Goal: Task Accomplishment & Management: Use online tool/utility

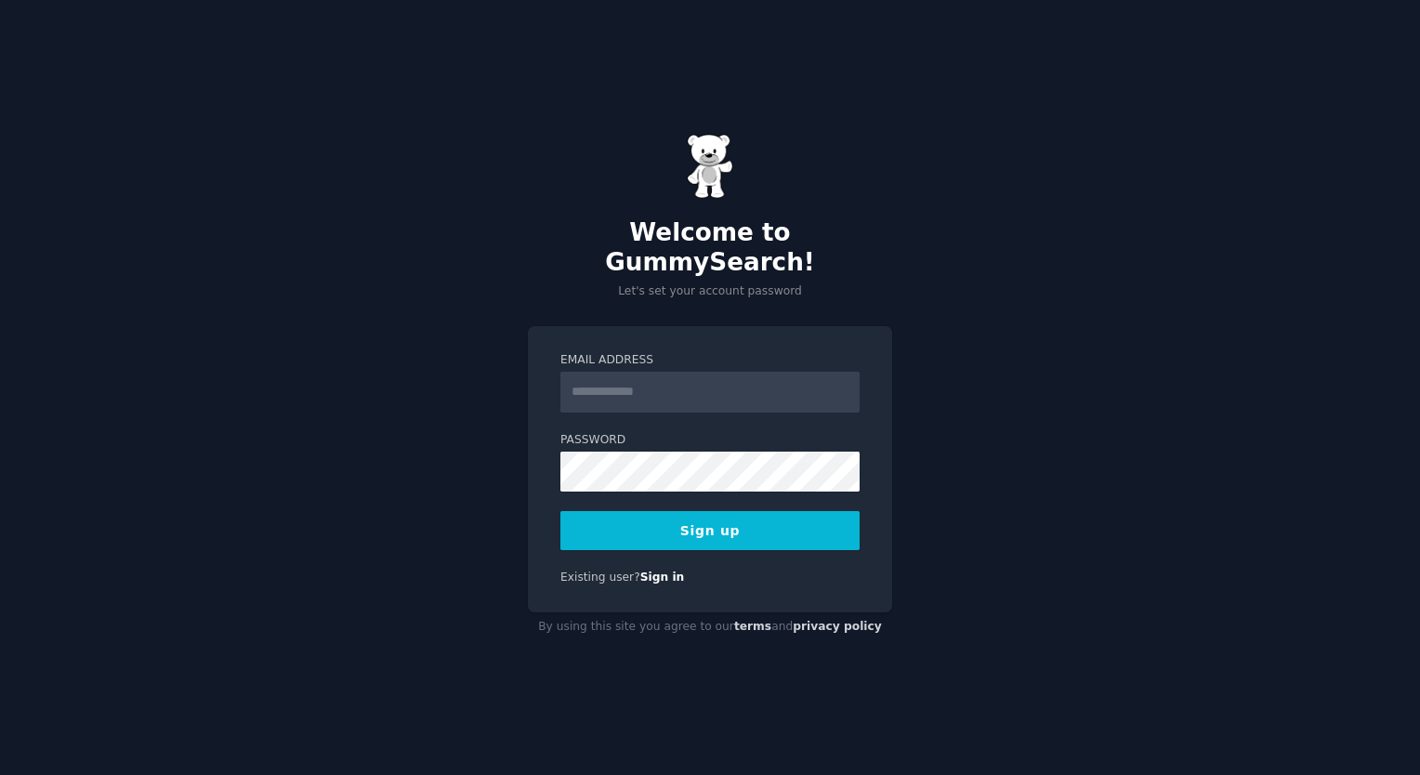
click at [778, 399] on form "Email Address Password Sign up" at bounding box center [709, 451] width 299 height 199
click at [679, 379] on input "Email Address" at bounding box center [709, 392] width 299 height 41
type input "**********"
click at [824, 511] on button "Sign up" at bounding box center [709, 530] width 299 height 39
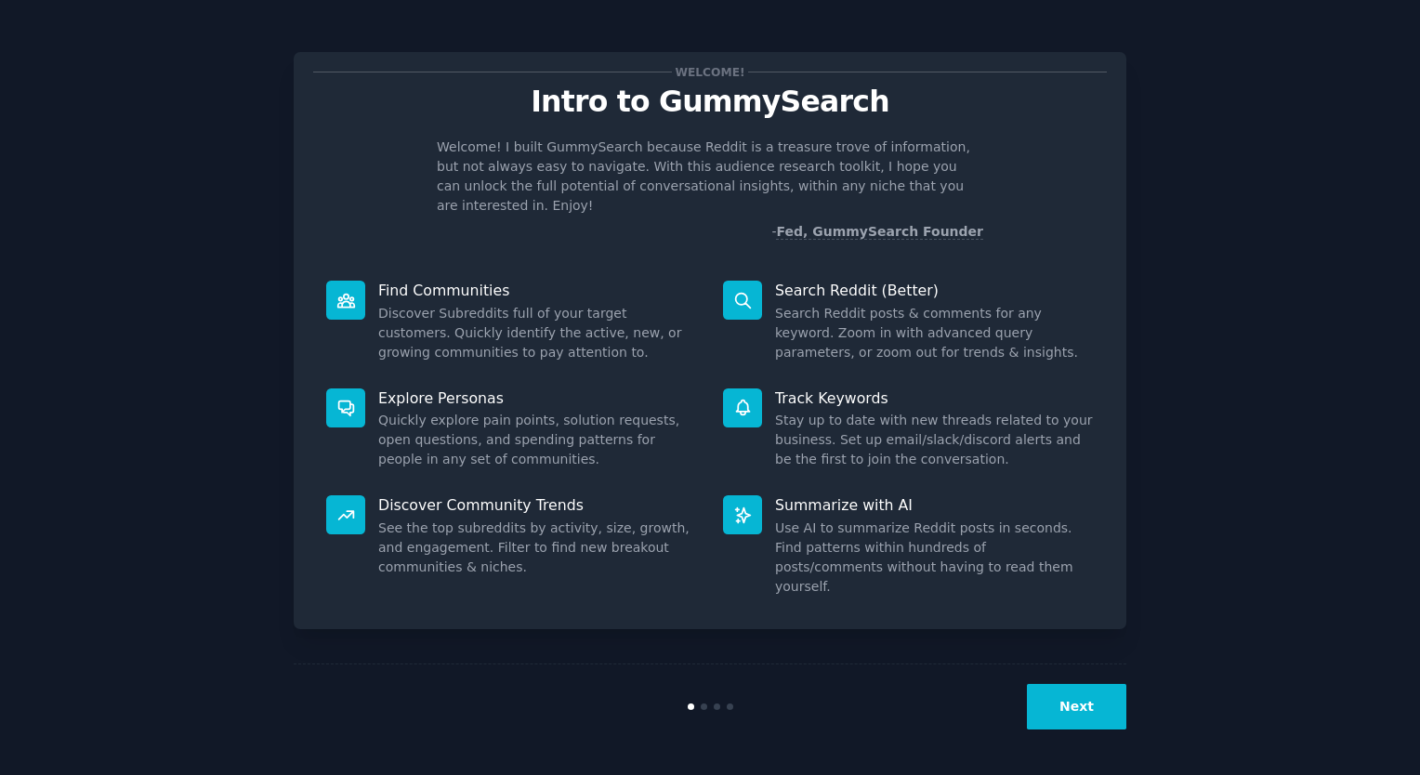
click at [1082, 709] on button "Next" at bounding box center [1076, 707] width 99 height 46
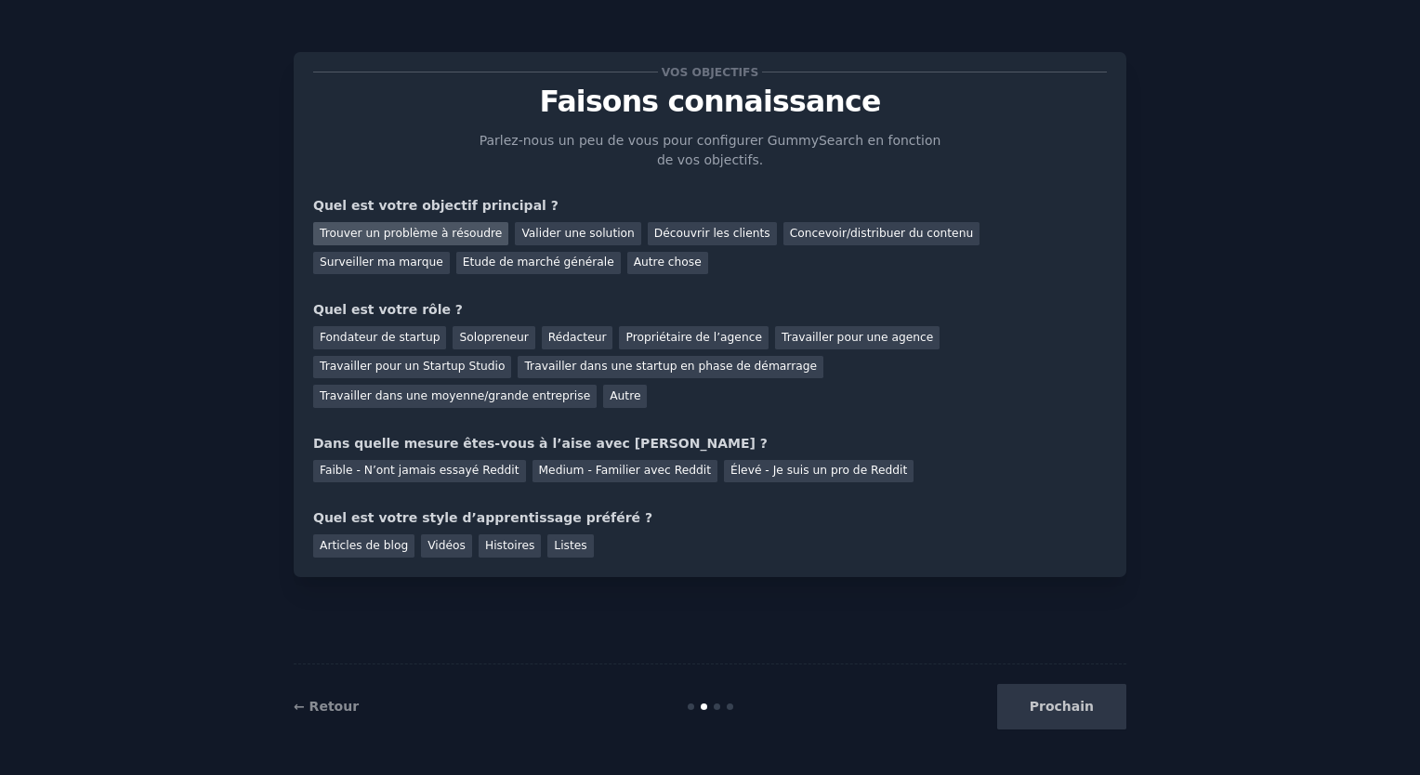
click at [469, 240] on div "Trouver un problème à résoudre" at bounding box center [410, 233] width 195 height 23
click at [484, 336] on div "Solopreneur" at bounding box center [494, 337] width 82 height 23
click at [567, 460] on div "Medium - Familier avec Reddit" at bounding box center [625, 471] width 185 height 23
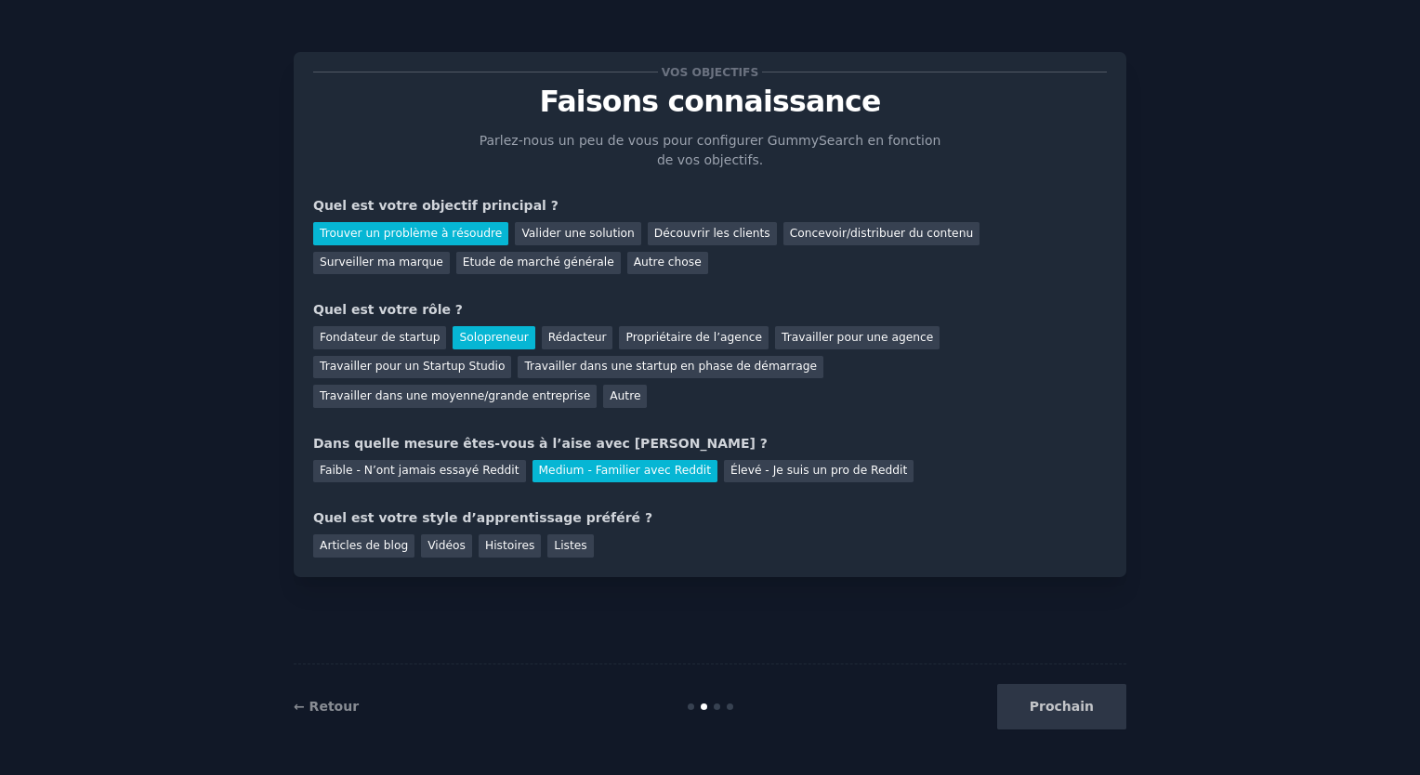
click at [1037, 704] on div "Prochain" at bounding box center [988, 707] width 278 height 46
click at [358, 534] on div "Articles de blog" at bounding box center [363, 545] width 101 height 23
click at [1107, 712] on button "Prochain" at bounding box center [1061, 707] width 129 height 46
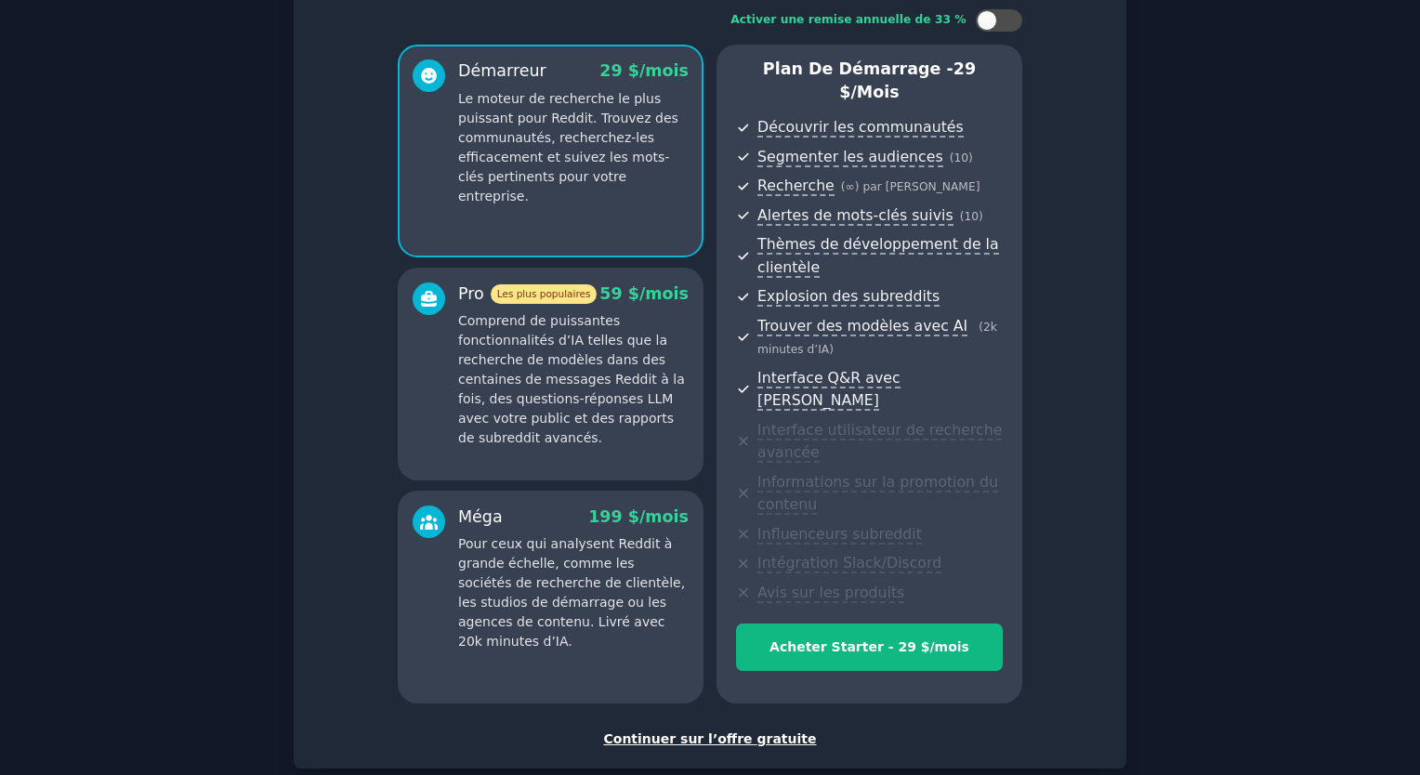
scroll to position [179, 0]
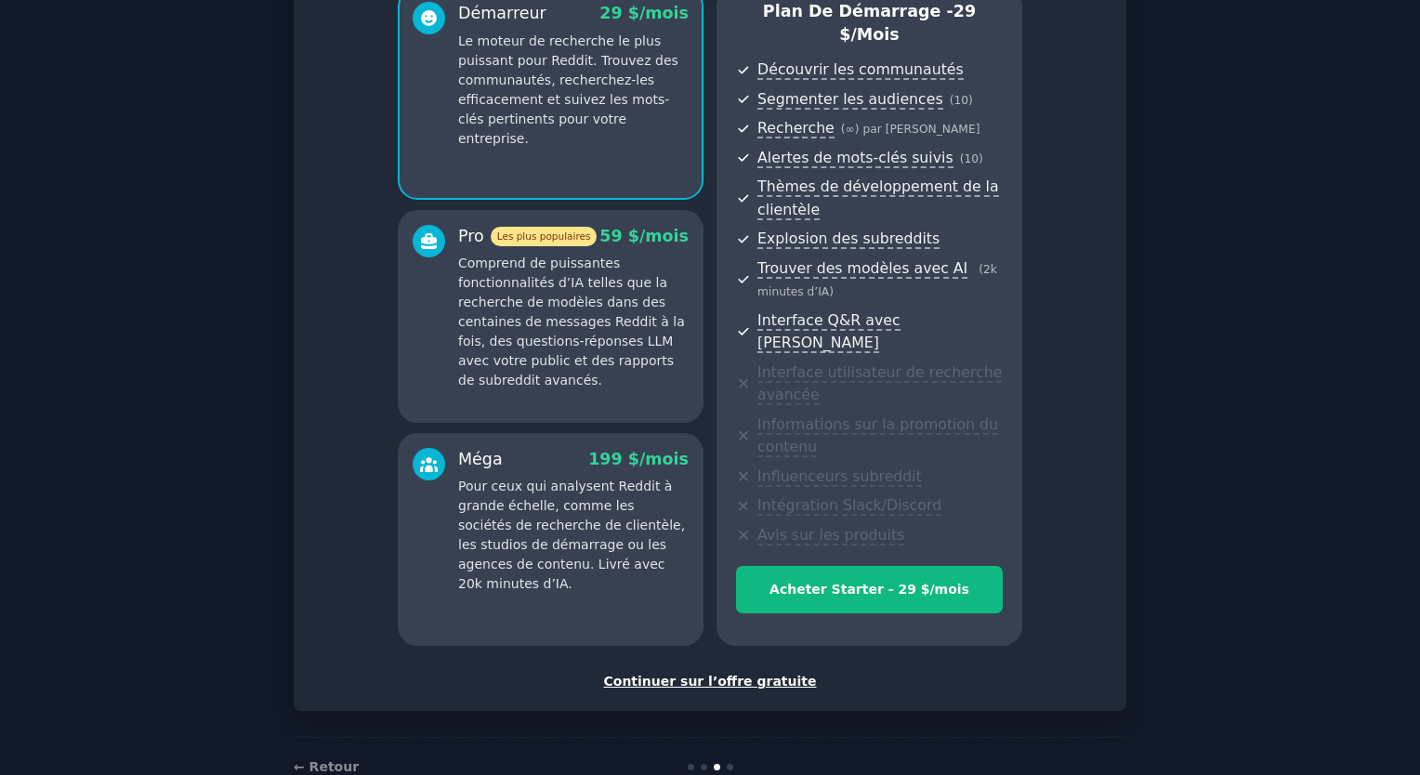
click at [743, 672] on div "Continuer sur l’offre gratuite" at bounding box center [710, 682] width 794 height 20
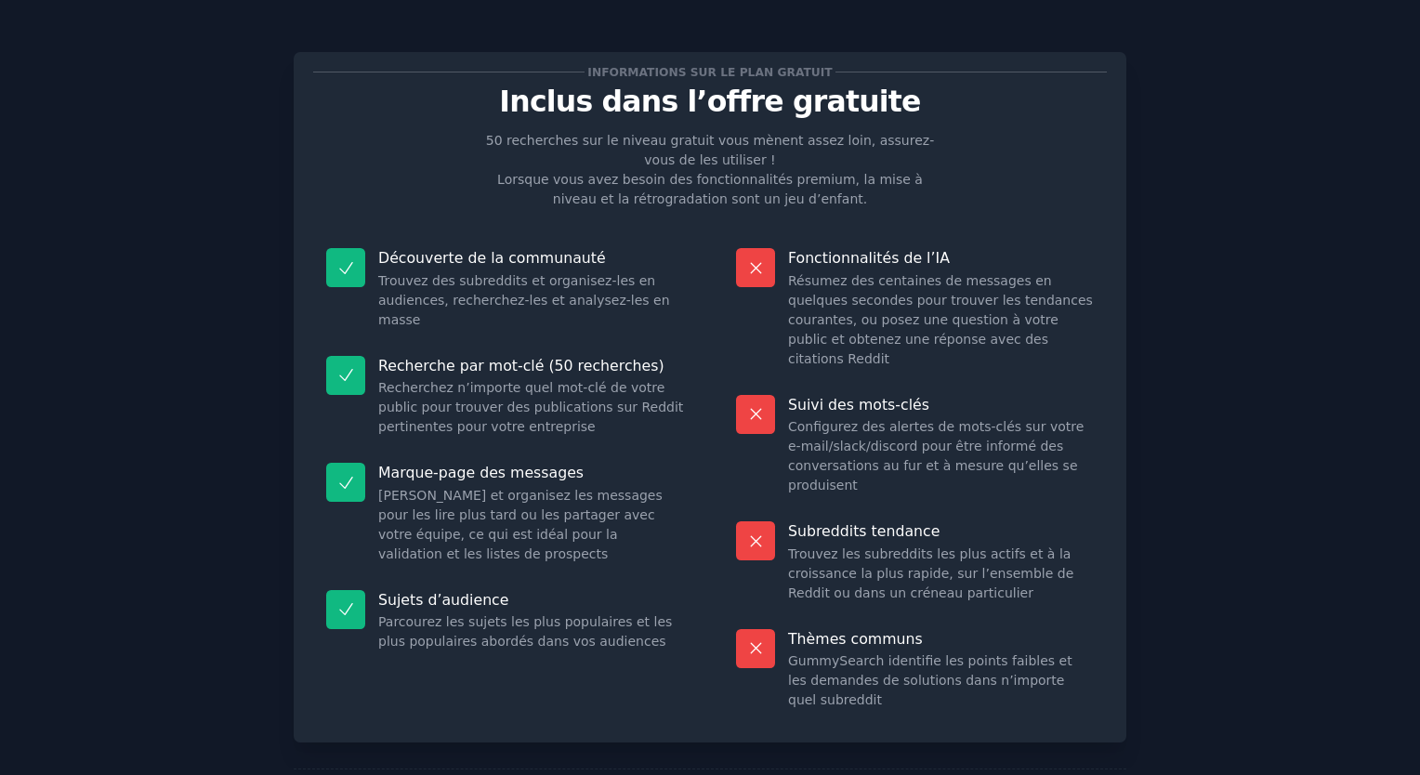
scroll to position [37, 0]
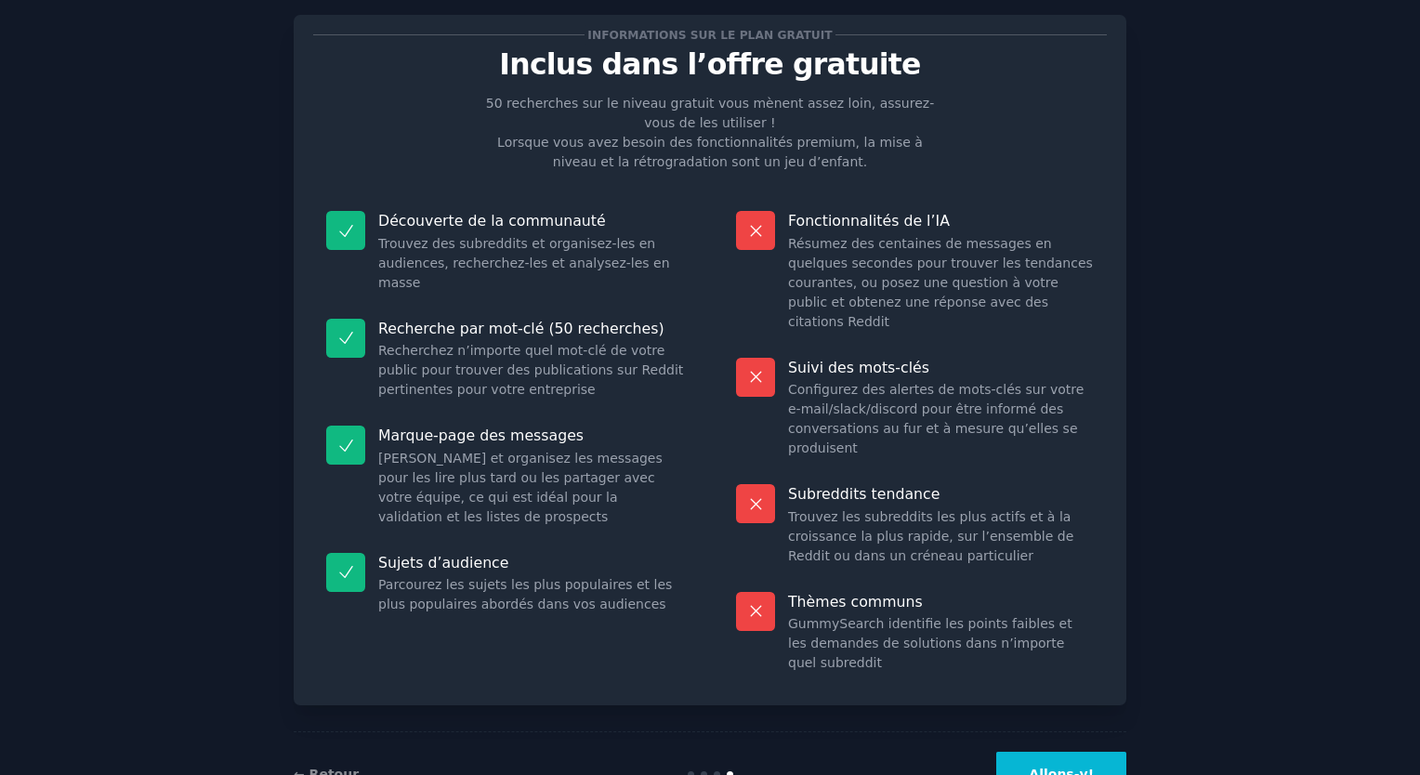
click at [1085, 752] on button "Allons-y!" at bounding box center [1061, 775] width 130 height 46
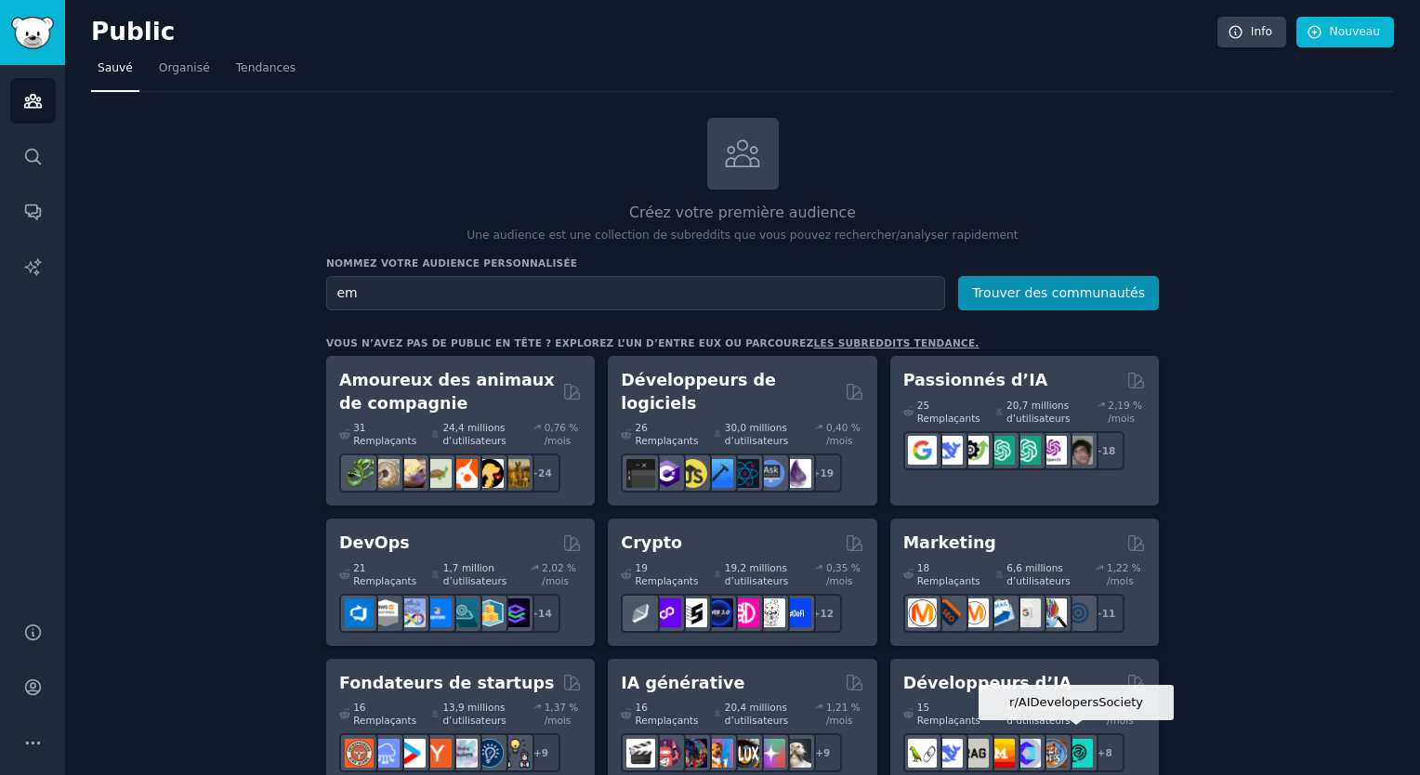
type input "e"
click at [958, 276] on button "Trouver des communautés" at bounding box center [1058, 293] width 201 height 34
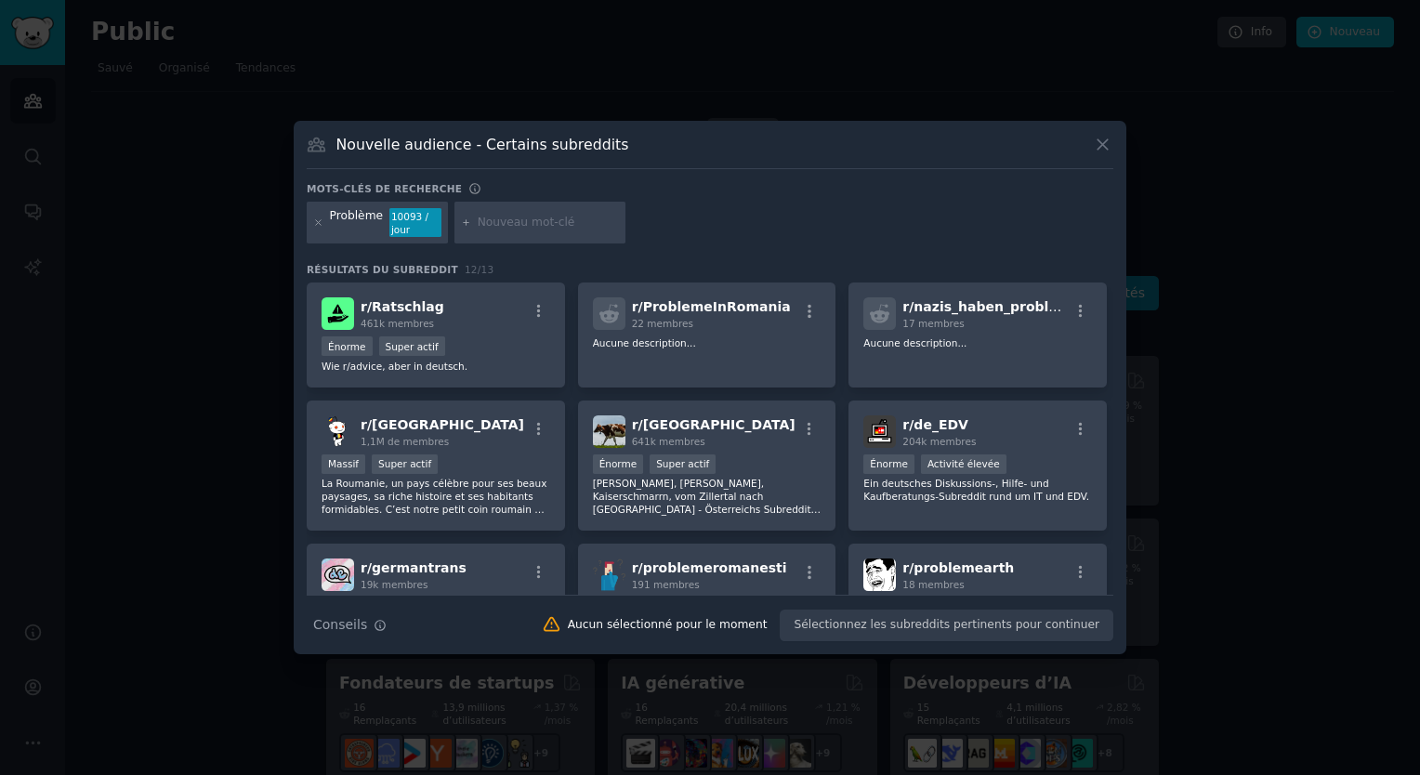
click at [1100, 154] on icon at bounding box center [1103, 145] width 20 height 20
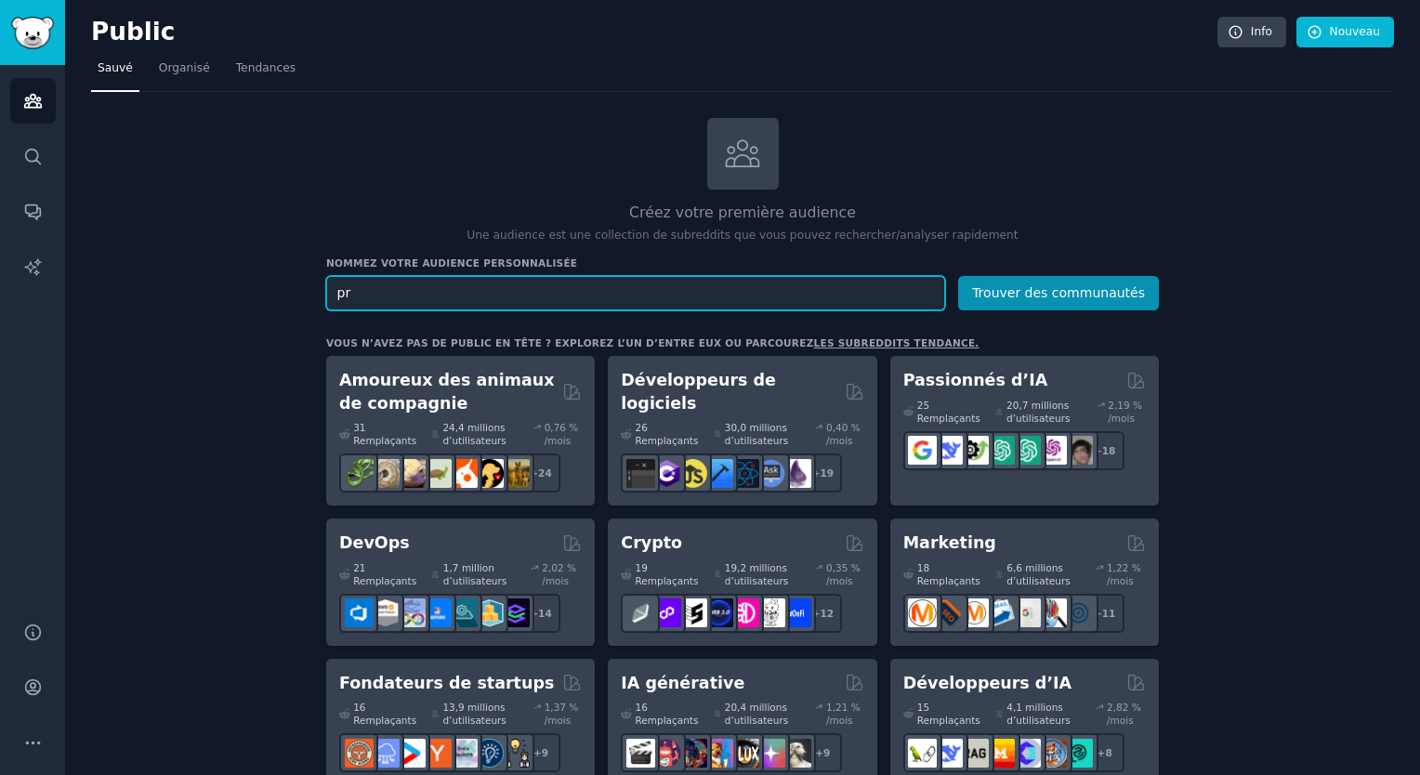
type input "p"
type input "ai"
click at [958, 276] on button "Trouver des communautés" at bounding box center [1058, 293] width 201 height 34
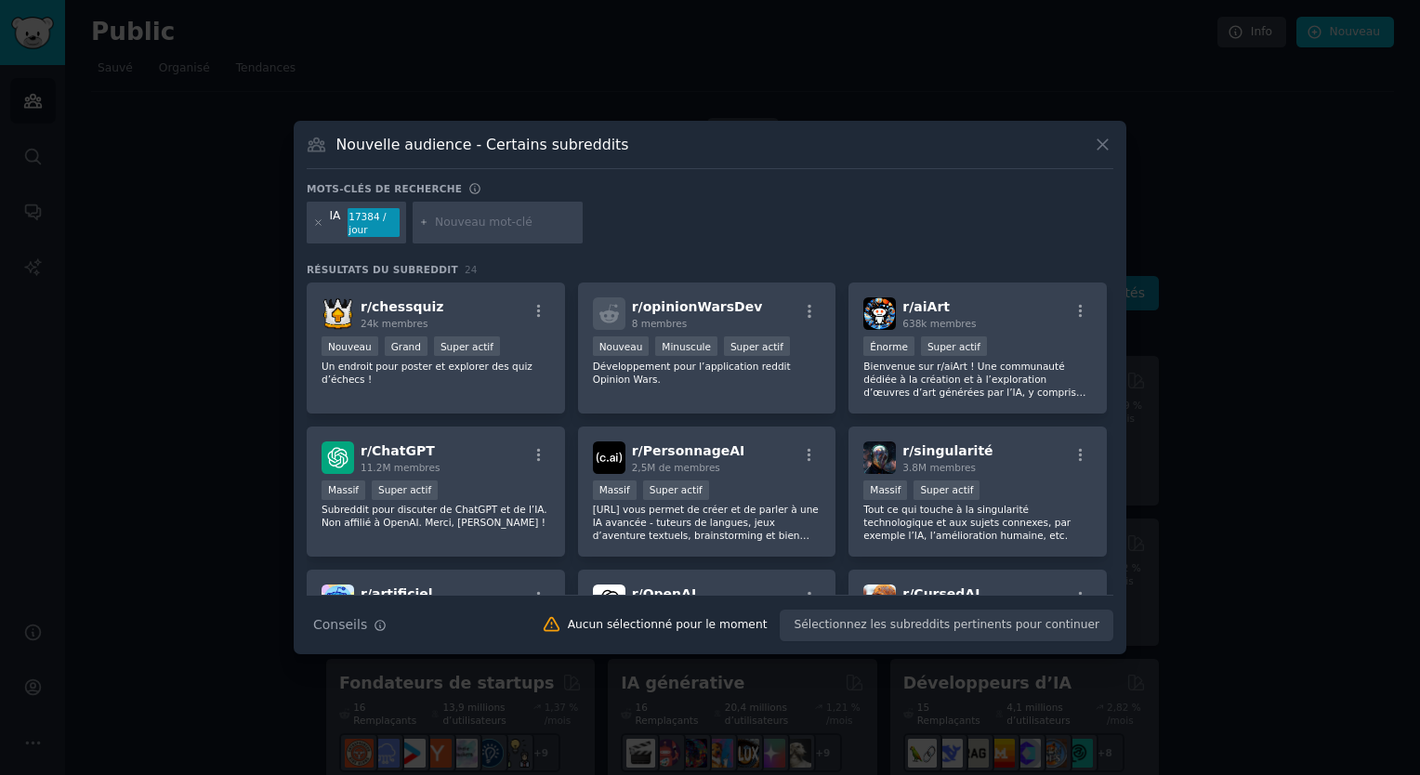
click at [1104, 154] on icon at bounding box center [1103, 145] width 20 height 20
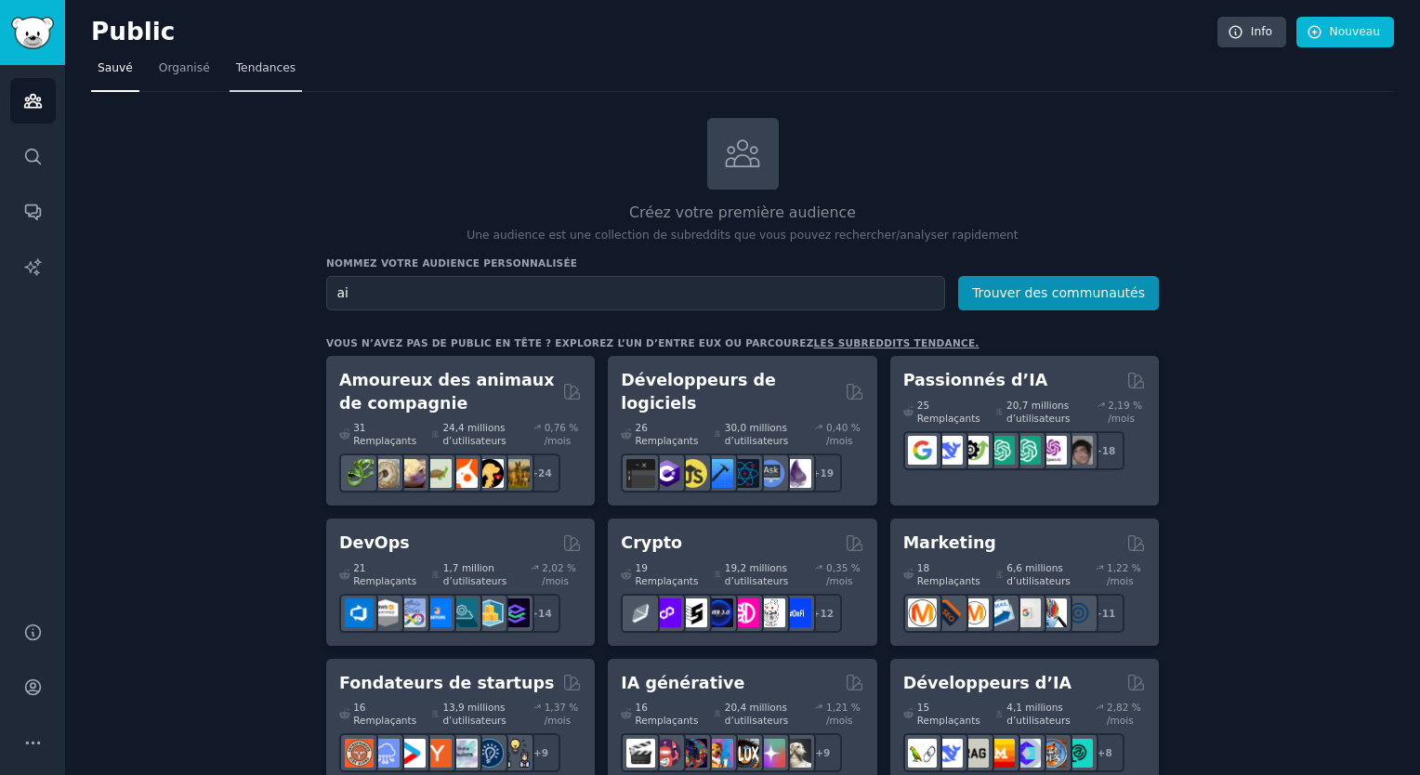
click at [266, 63] on span "Tendances" at bounding box center [265, 68] width 59 height 17
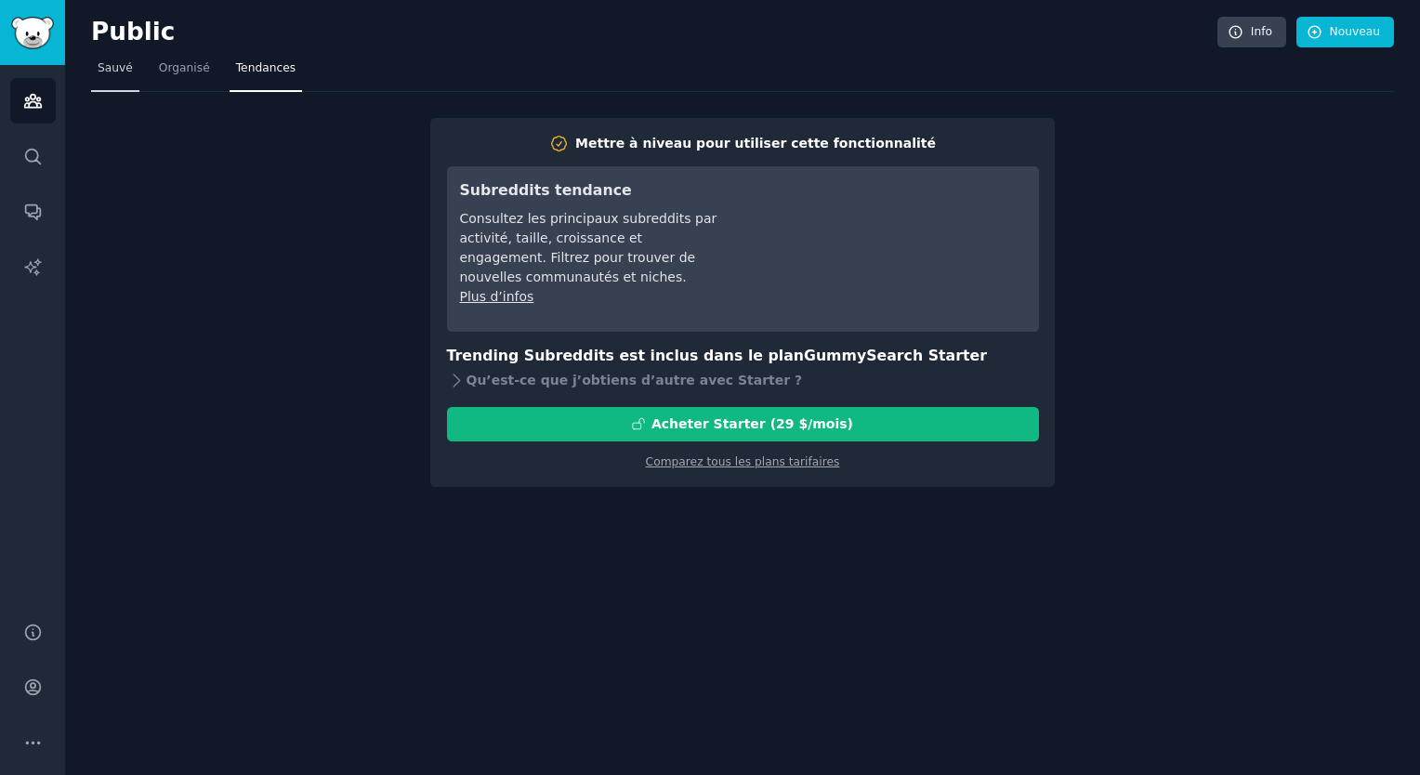
click at [116, 61] on span "Sauvé" at bounding box center [115, 68] width 35 height 17
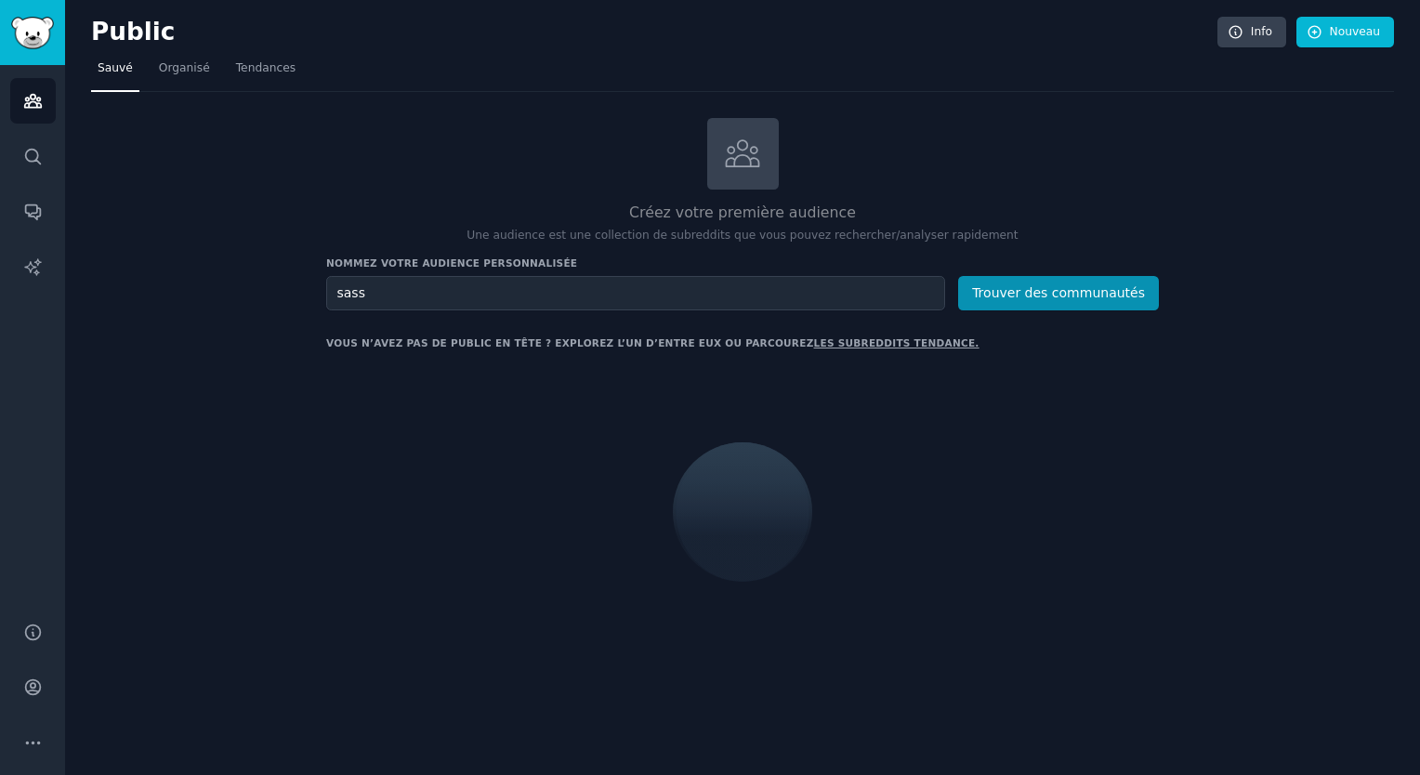
type input "sass"
click at [958, 276] on button "Trouver des communautés" at bounding box center [1058, 293] width 201 height 34
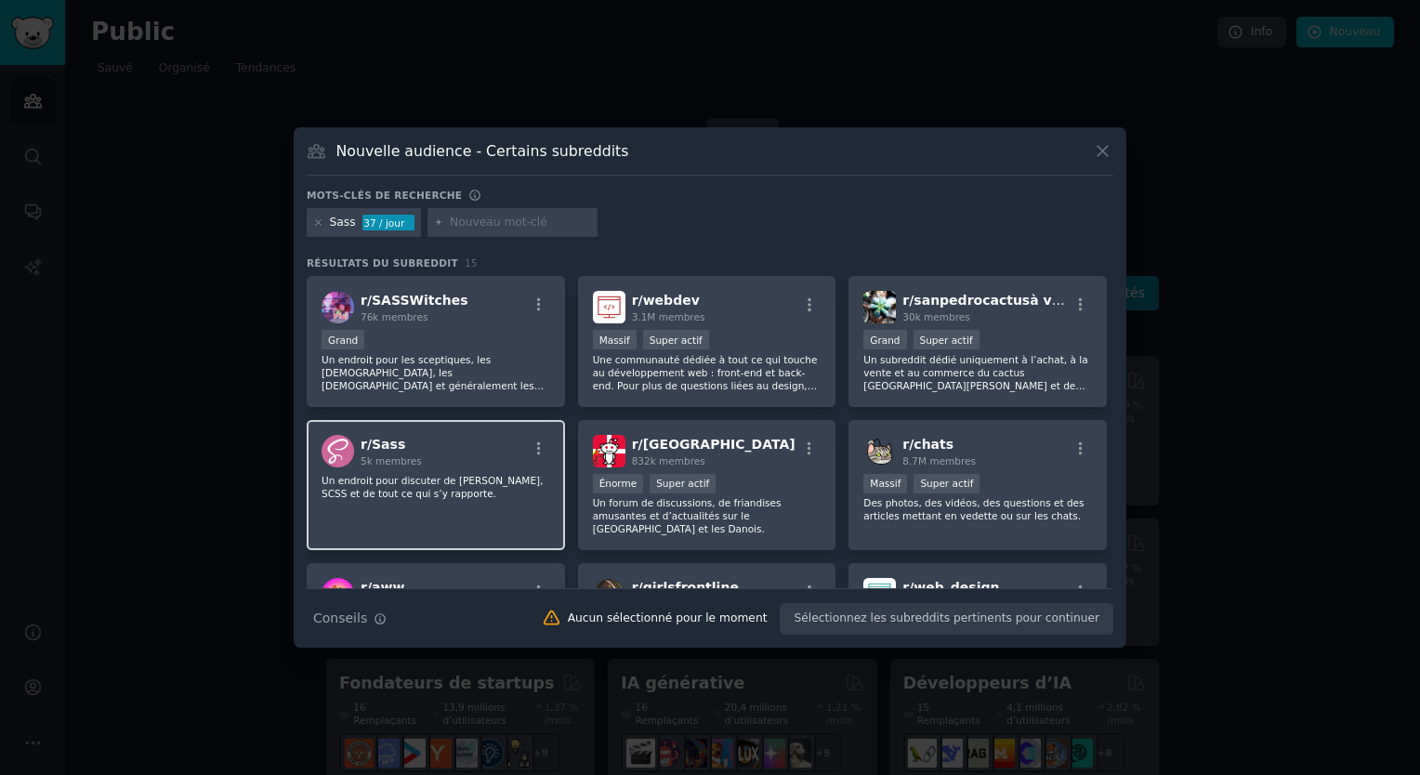
click at [385, 504] on div "r/ Sass 5k membres Un endroit pour discuter de [PERSON_NAME], SCSS et de tout c…" at bounding box center [436, 485] width 258 height 131
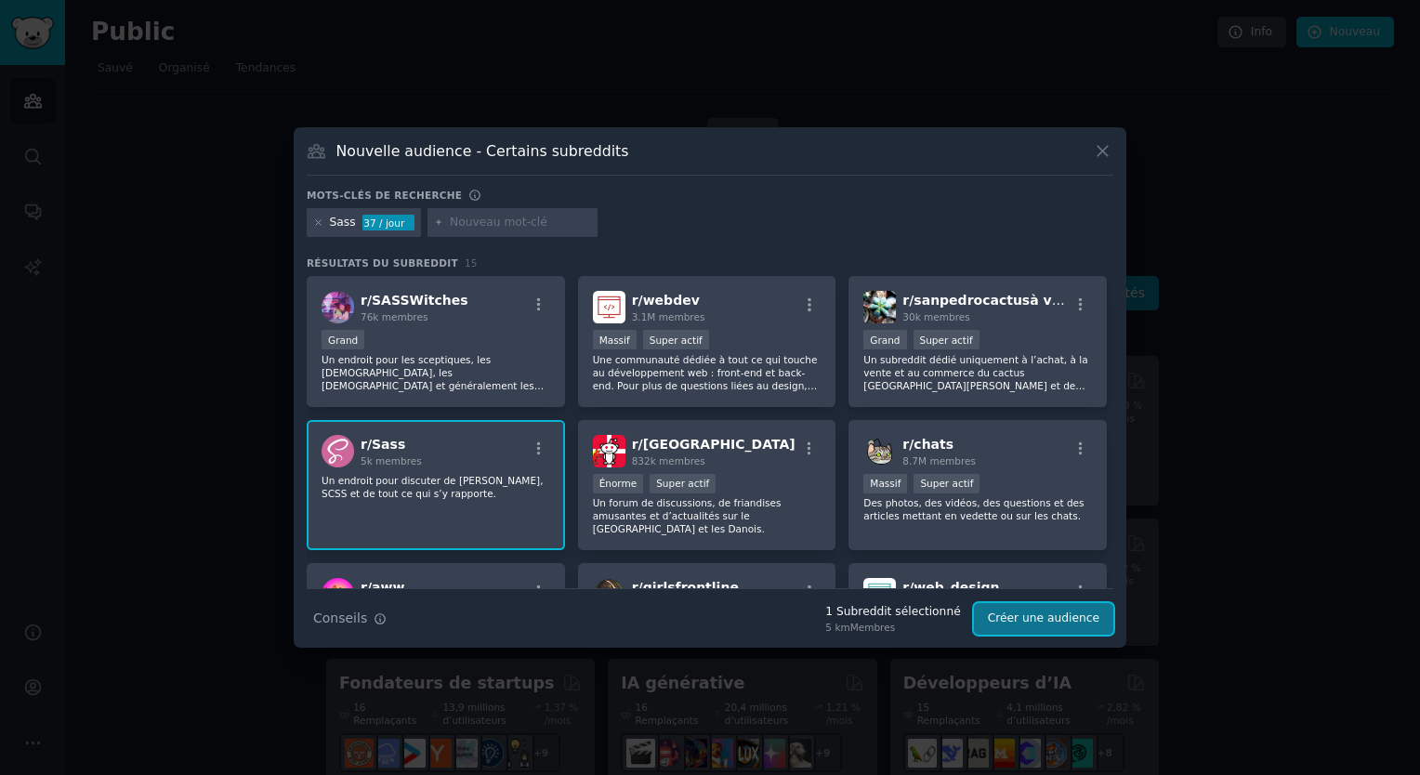
click at [1062, 607] on button "Créer une audience" at bounding box center [1043, 619] width 139 height 32
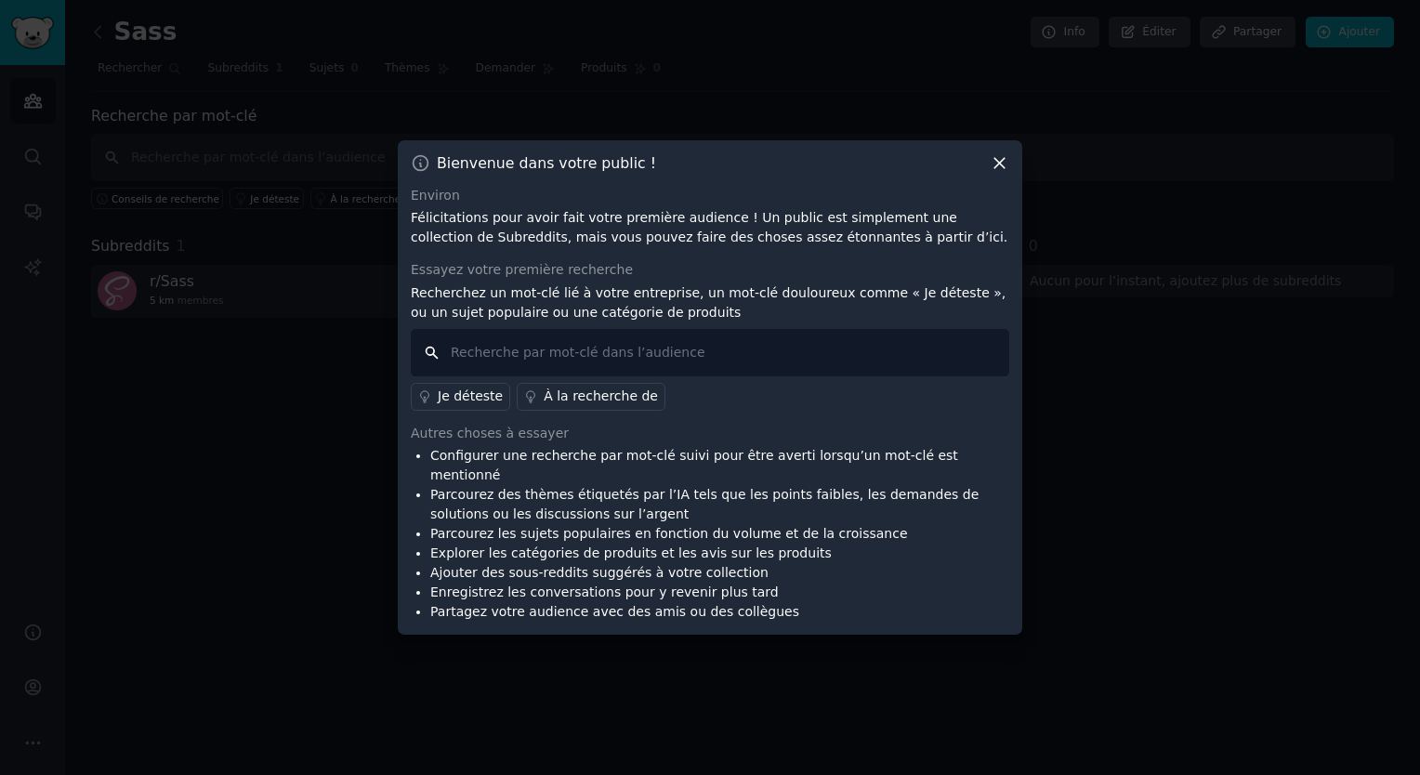
click at [826, 370] on input "text" at bounding box center [710, 352] width 599 height 47
type input "saas"
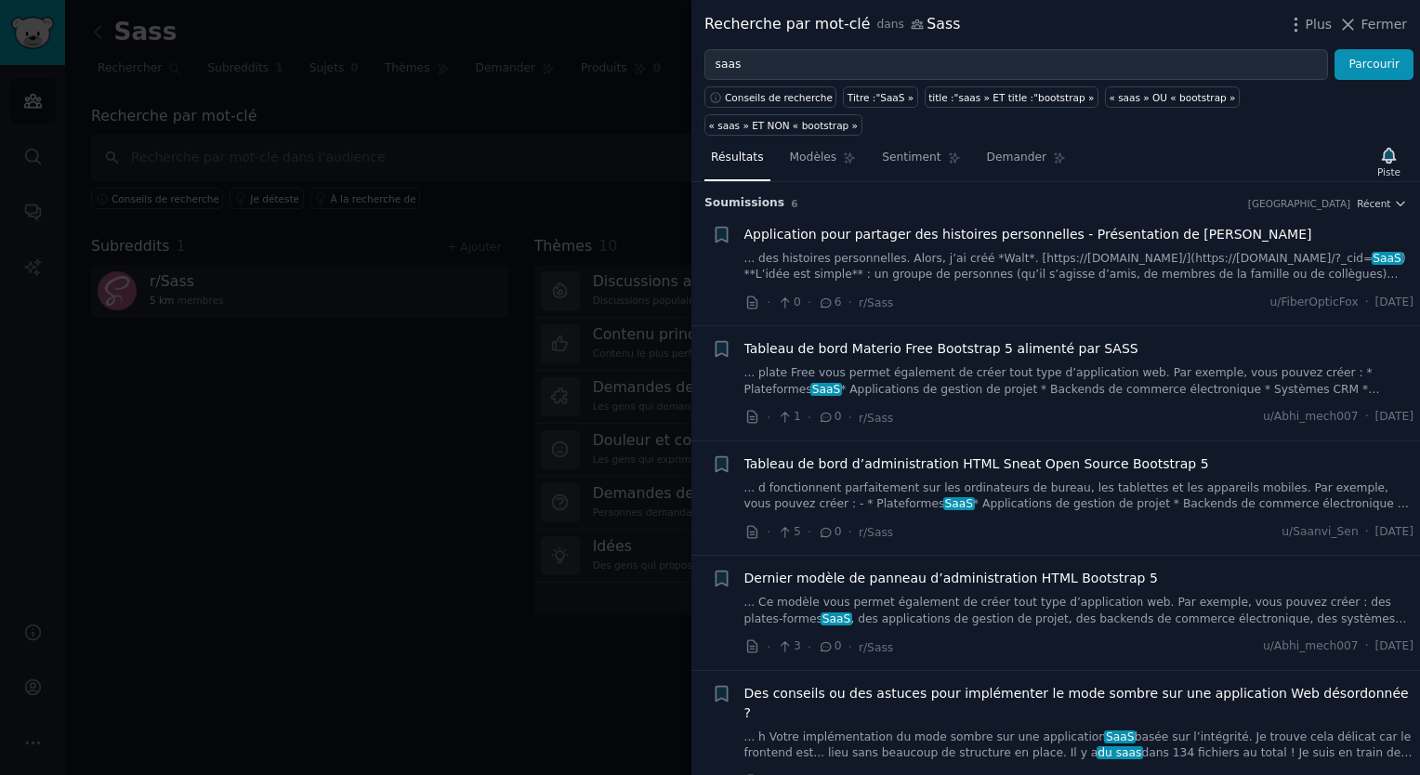
scroll to position [61, 0]
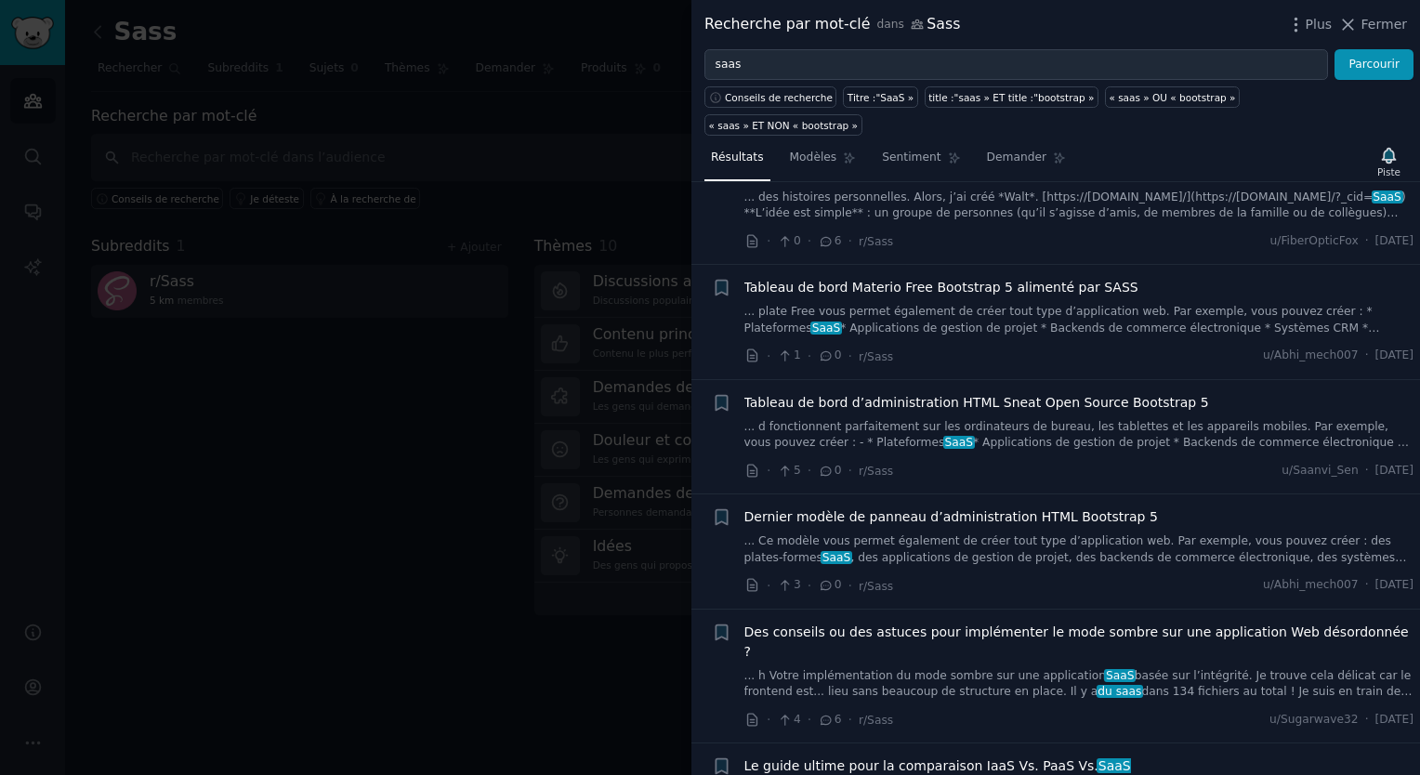
click at [383, 524] on div at bounding box center [710, 387] width 1420 height 775
